Goal: Task Accomplishment & Management: Manage account settings

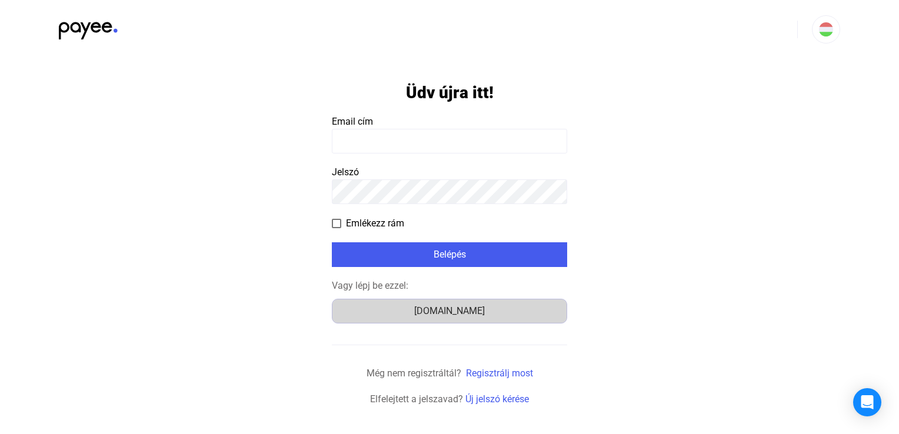
click at [456, 311] on font "[DOMAIN_NAME]" at bounding box center [449, 310] width 71 height 11
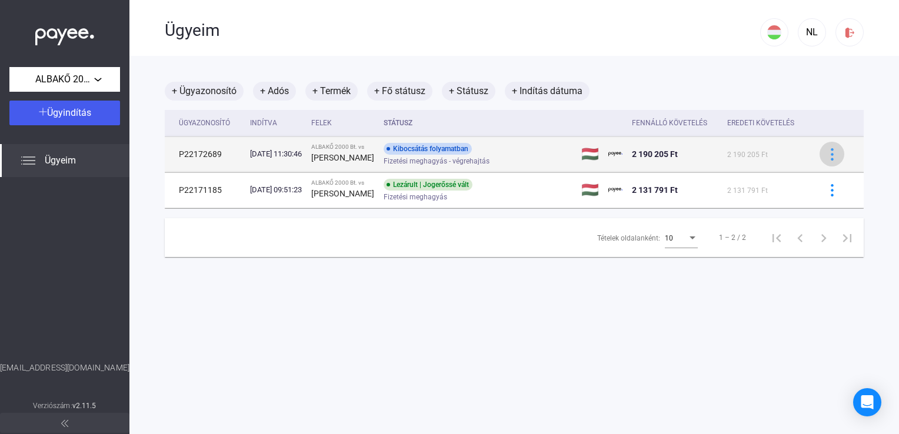
click at [826, 157] on img at bounding box center [832, 154] width 12 height 12
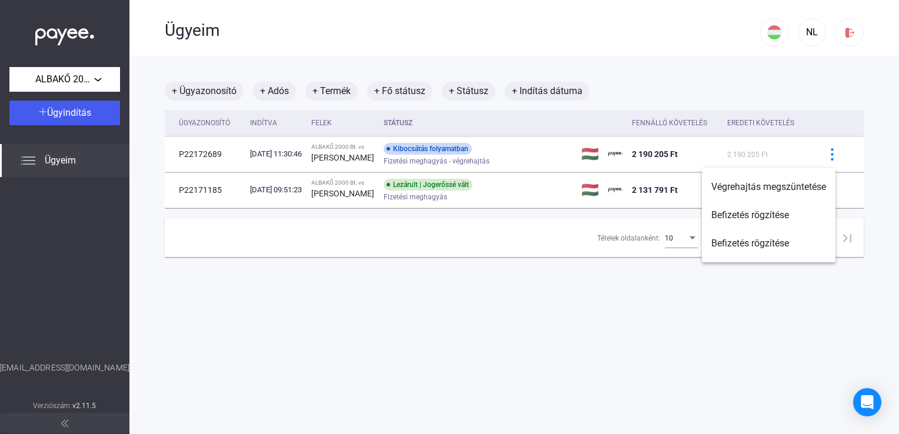
drag, startPoint x: 702, startPoint y: 338, endPoint x: 539, endPoint y: 348, distance: 163.3
click at [539, 348] on div at bounding box center [449, 217] width 899 height 434
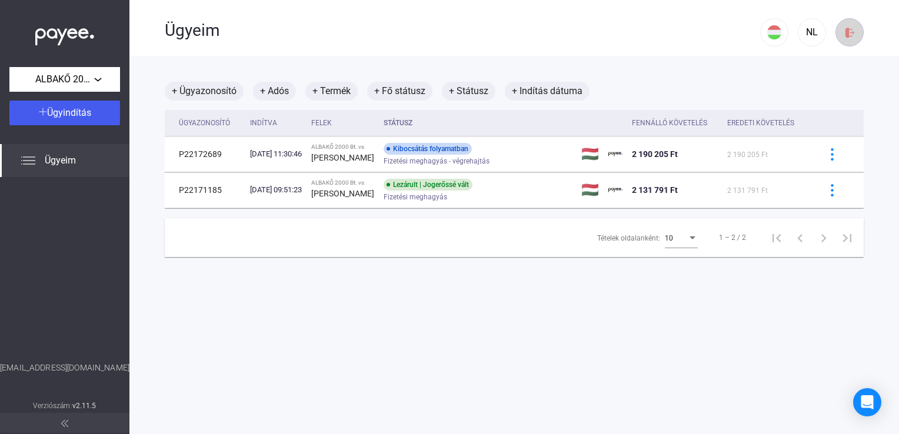
click at [844, 34] on img at bounding box center [850, 32] width 12 height 12
